Goal: Go to known website: Access a specific website the user already knows

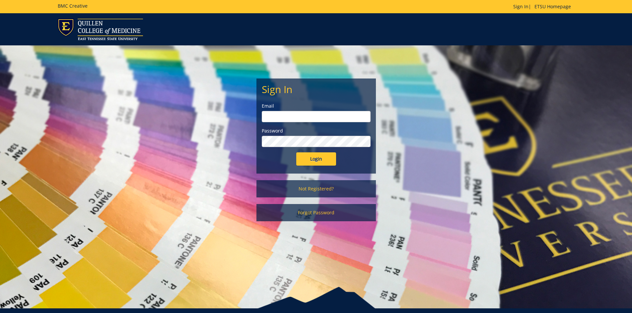
type input "[EMAIL_ADDRESS][DOMAIN_NAME]"
drag, startPoint x: 316, startPoint y: 162, endPoint x: 317, endPoint y: 158, distance: 4.0
click at [316, 161] on input "Login" at bounding box center [316, 159] width 40 height 13
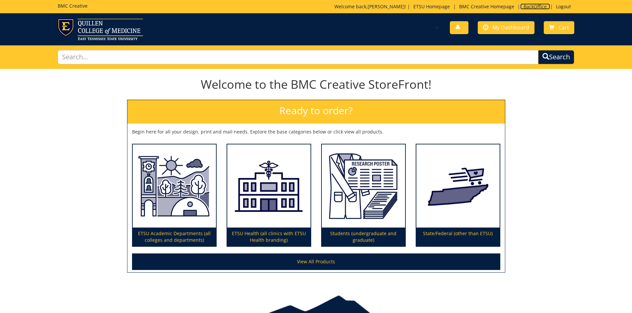
click at [533, 7] on link "BackOffice" at bounding box center [535, 6] width 30 height 6
